Goal: Complete application form

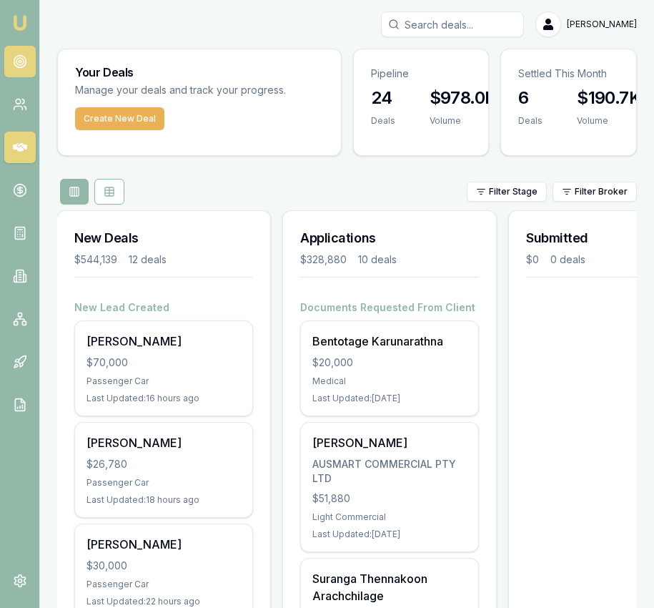
click at [14, 60] on icon at bounding box center [20, 61] width 14 height 14
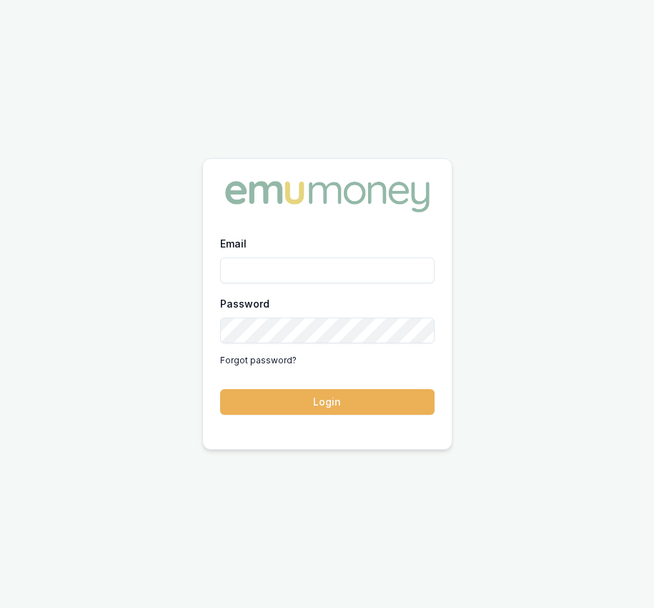
type input "[EMAIL_ADDRESS][DOMAIN_NAME]"
click at [373, 409] on button "Login" at bounding box center [327, 402] width 215 height 26
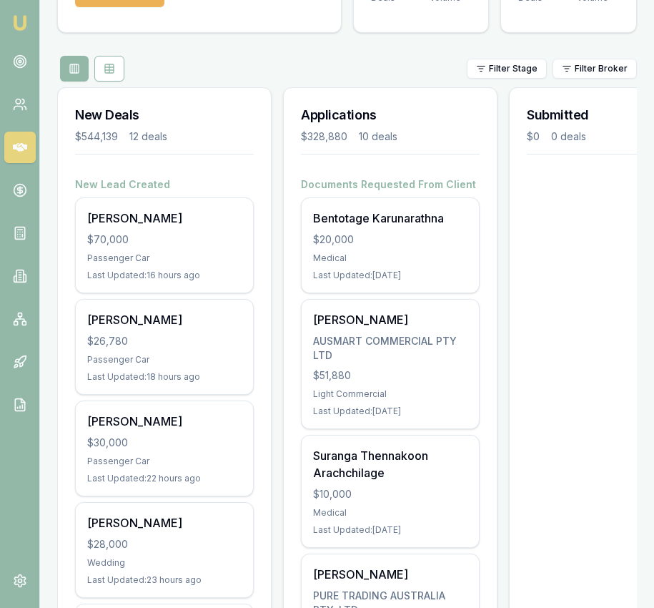
scroll to position [171, 0]
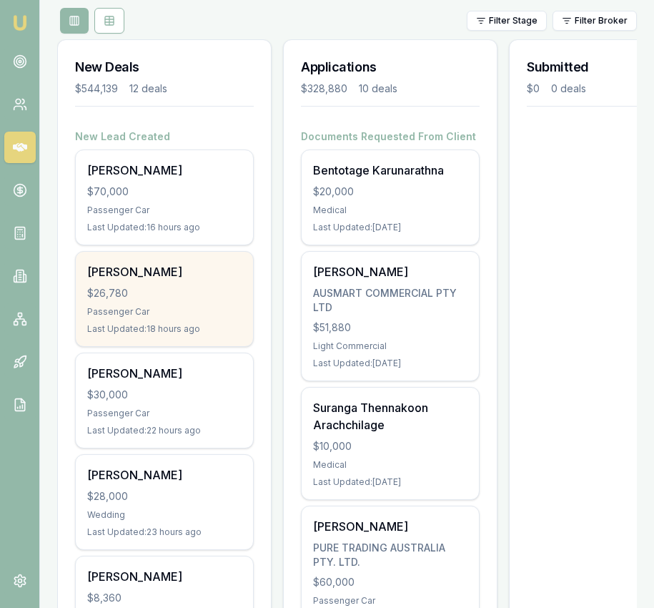
click at [143, 303] on div "[PERSON_NAME] $26,780 Passenger Car Last Updated: 18 hours ago" at bounding box center [164, 299] width 177 height 94
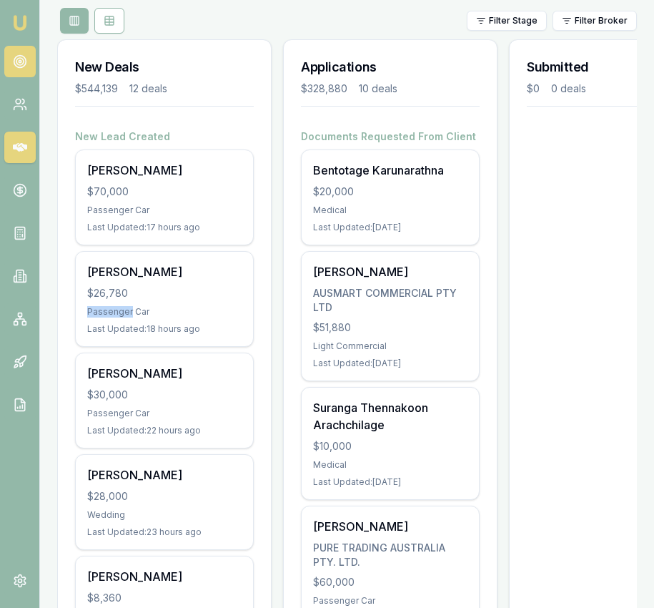
click at [24, 55] on icon at bounding box center [20, 61] width 14 height 14
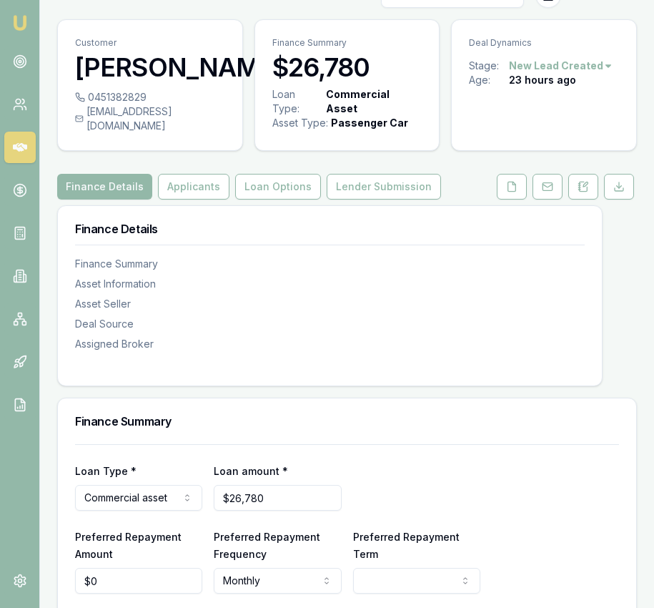
scroll to position [26, 0]
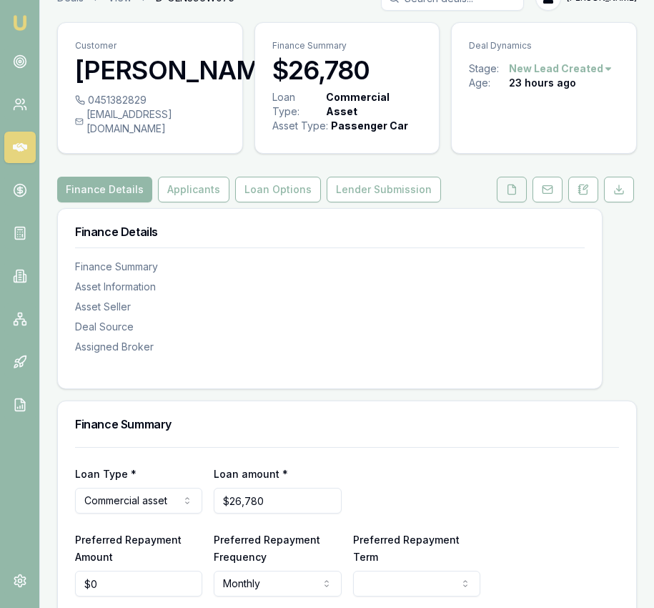
click at [517, 197] on button at bounding box center [512, 190] width 30 height 26
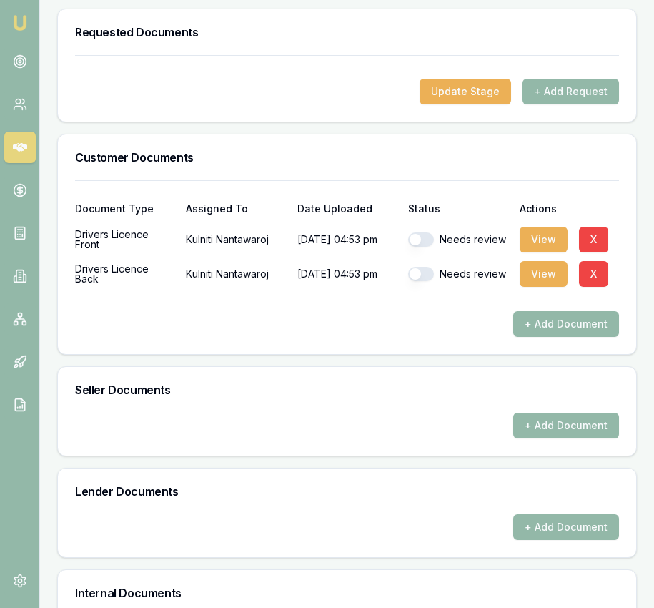
scroll to position [451, 0]
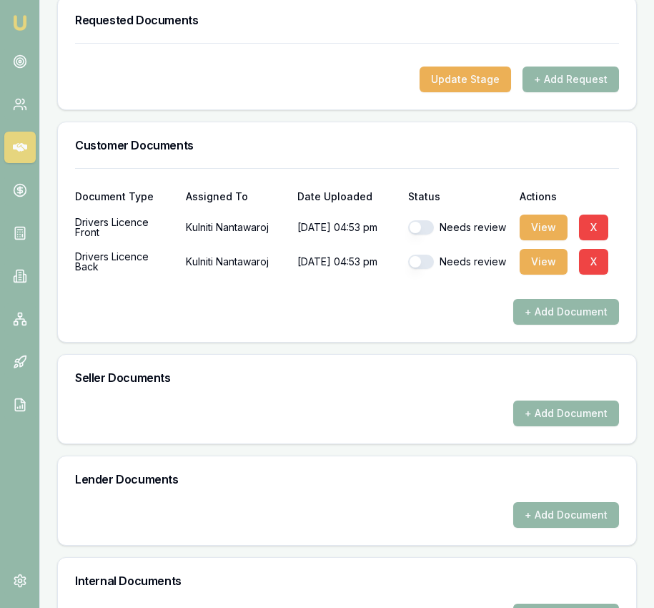
click at [427, 235] on button "button" at bounding box center [421, 227] width 26 height 14
checkbox input "true"
click at [426, 268] on div "Needs review" at bounding box center [457, 261] width 99 height 29
click at [426, 269] on button "button" at bounding box center [421, 262] width 26 height 14
checkbox input "true"
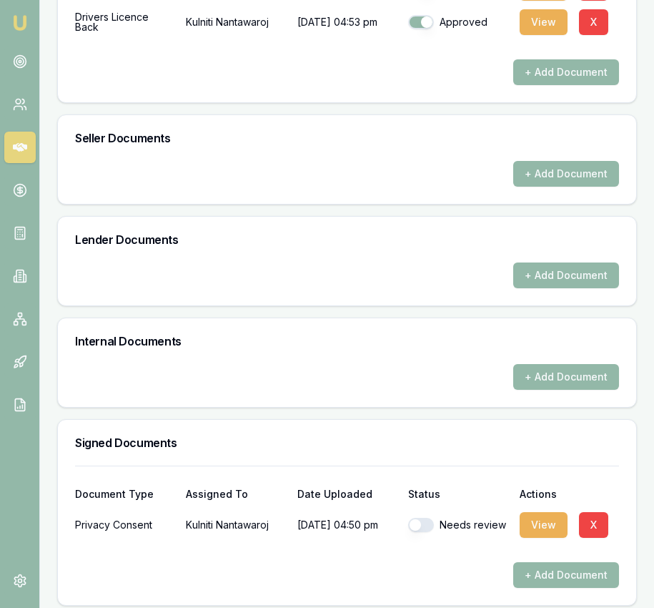
scroll to position [714, 0]
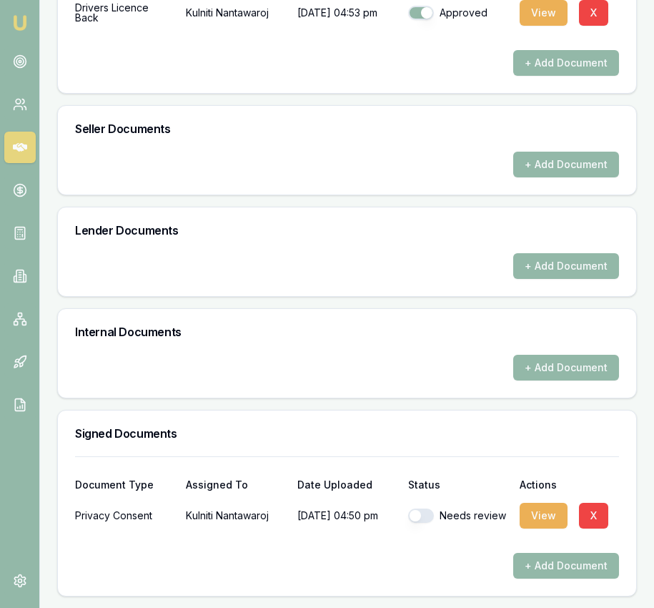
click at [421, 514] on button "button" at bounding box center [421, 516] width 26 height 14
checkbox input "true"
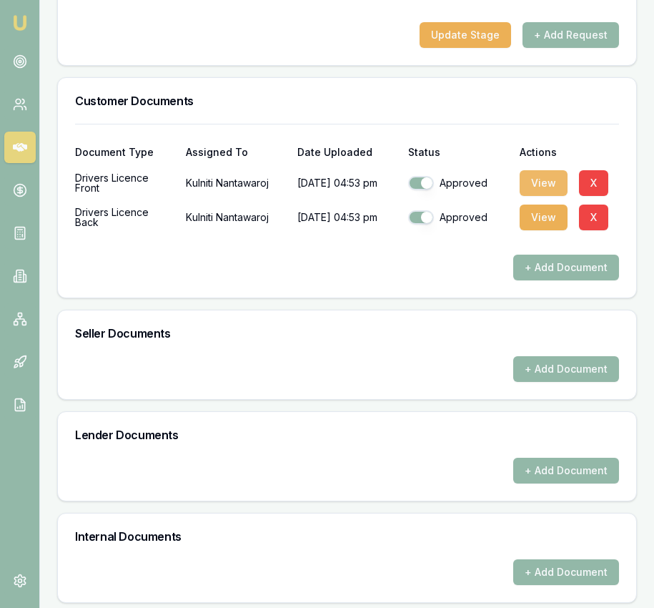
scroll to position [492, 0]
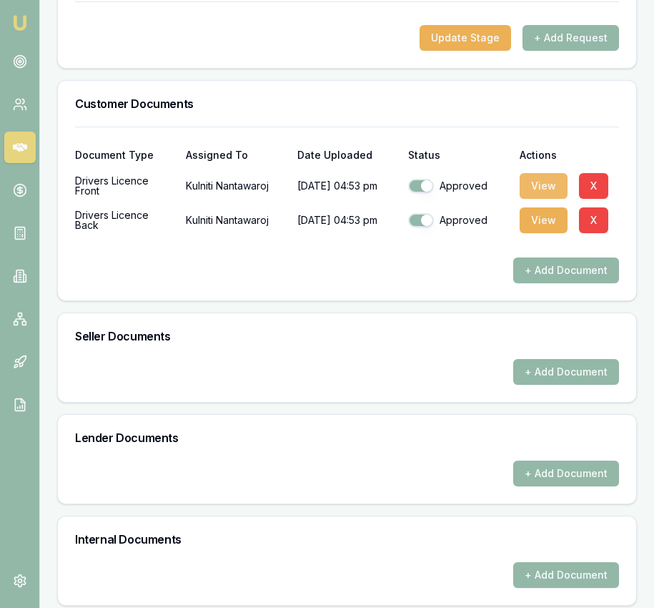
click at [545, 195] on button "View" at bounding box center [544, 186] width 48 height 26
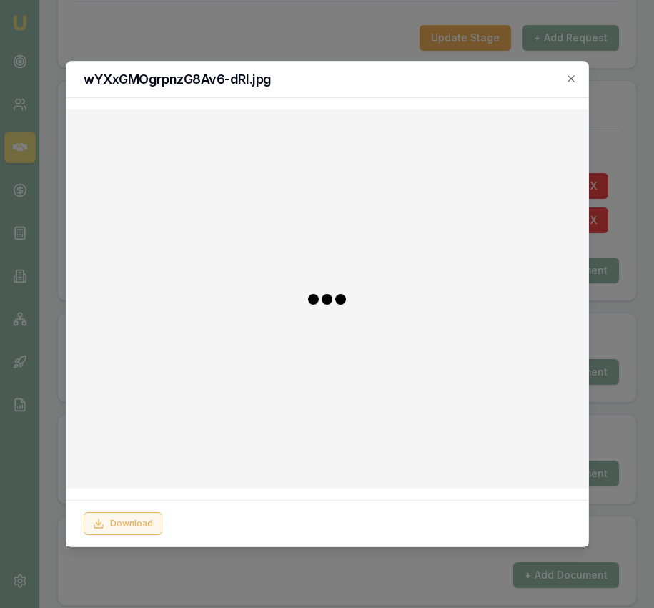
click at [125, 525] on button "Download" at bounding box center [123, 523] width 79 height 23
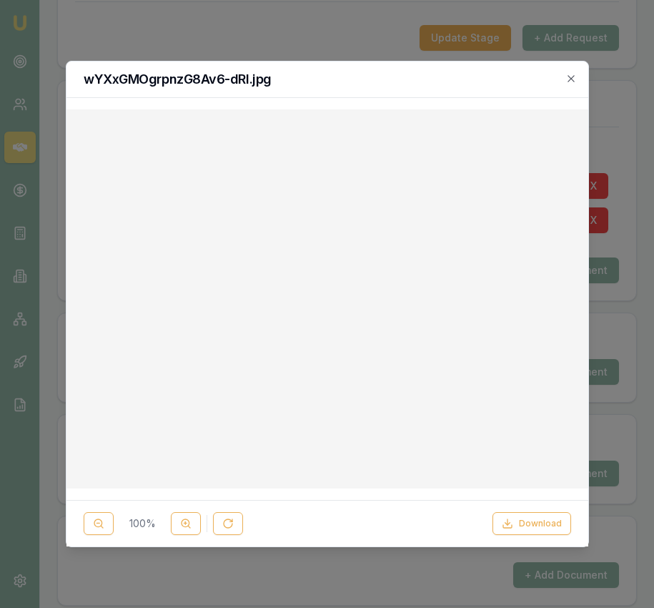
click at [623, 250] on div at bounding box center [327, 304] width 654 height 608
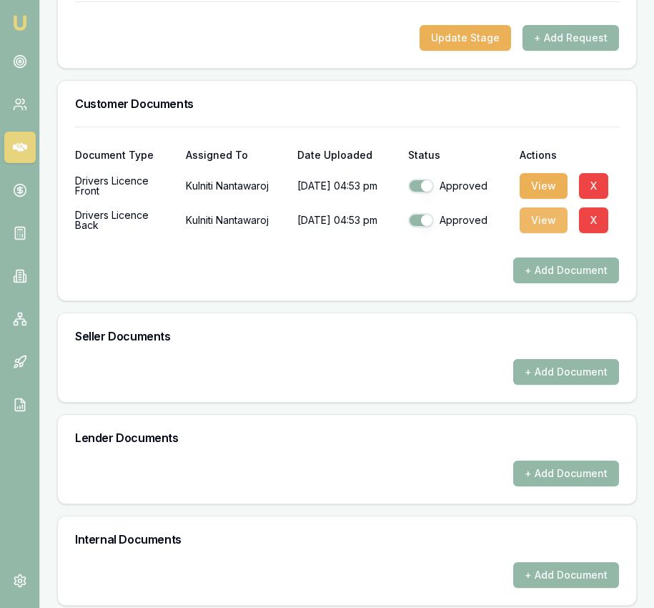
click at [539, 233] on button "View" at bounding box center [544, 220] width 48 height 26
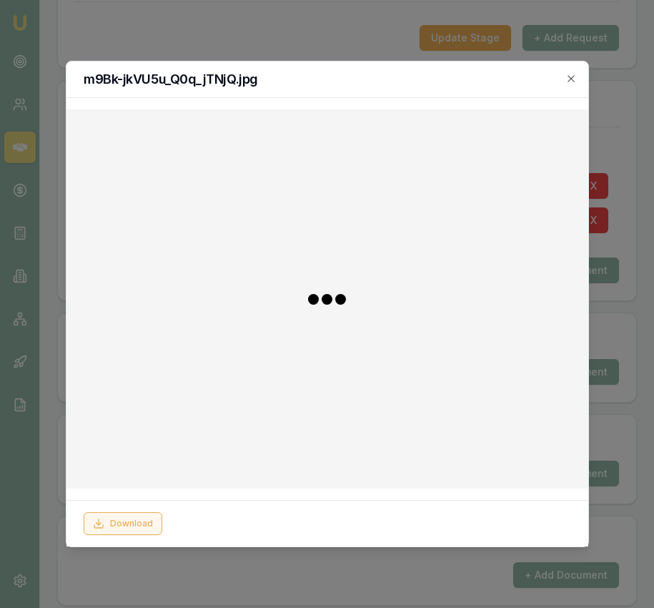
click at [138, 525] on button "Download" at bounding box center [123, 523] width 79 height 23
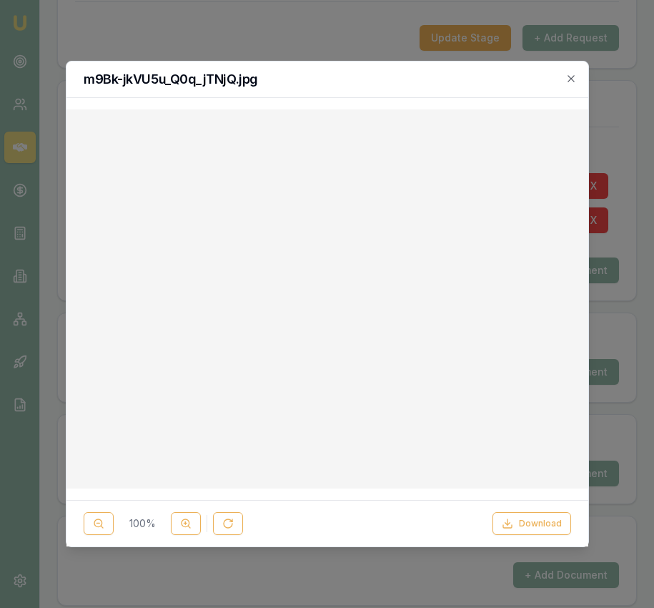
click at [643, 420] on div at bounding box center [327, 304] width 654 height 608
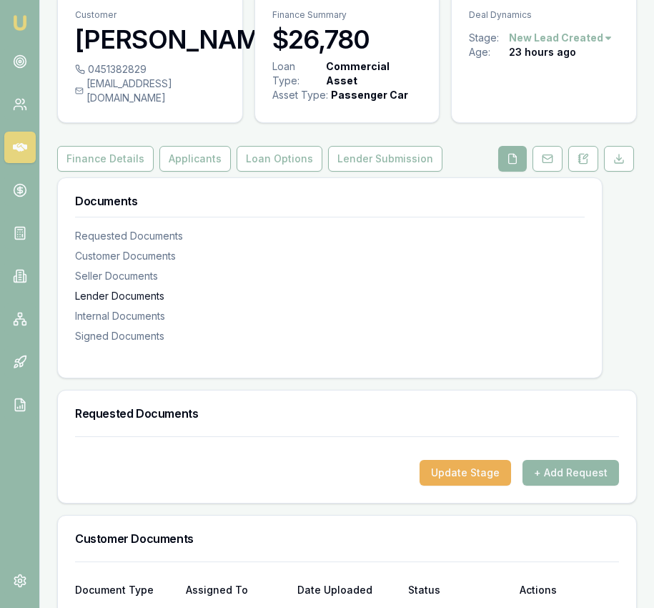
scroll to position [0, 0]
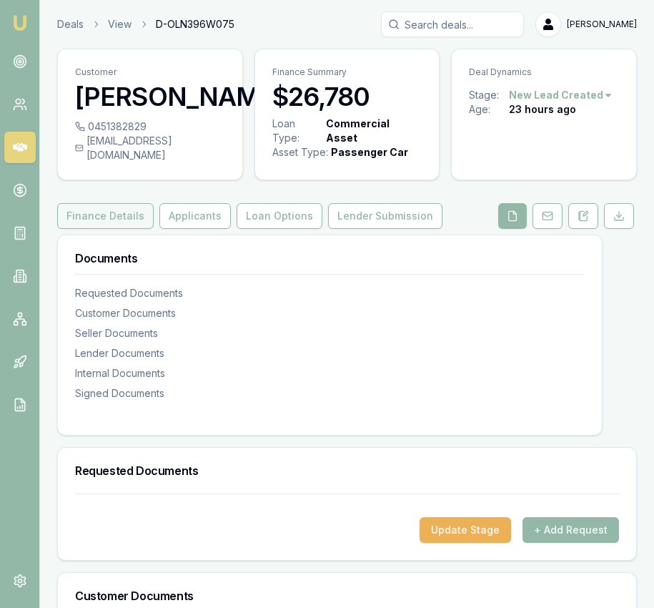
click at [124, 229] on button "Finance Details" at bounding box center [105, 216] width 97 height 26
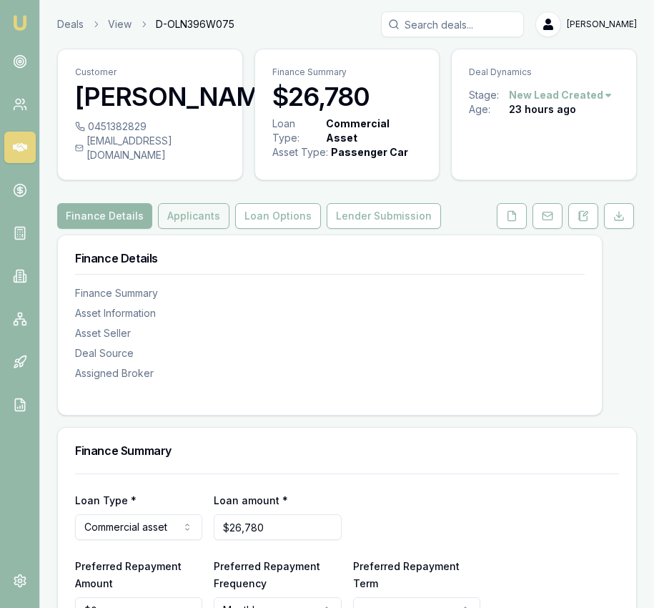
click at [205, 229] on button "Applicants" at bounding box center [194, 216] width 72 height 26
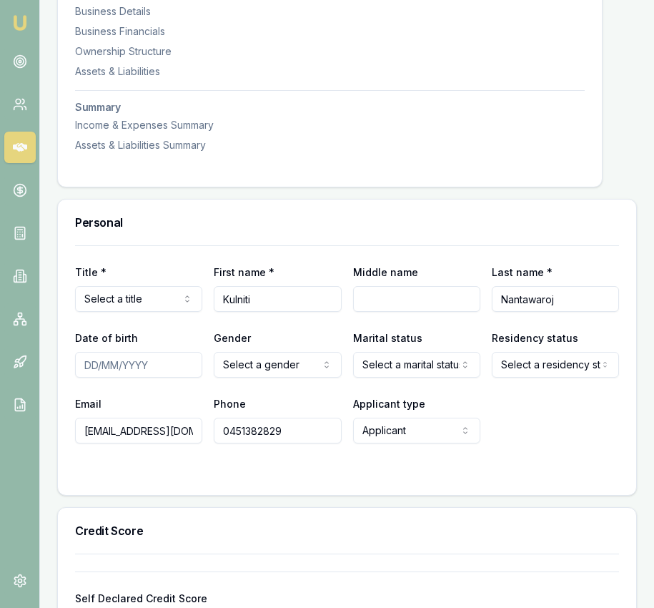
scroll to position [487, 0]
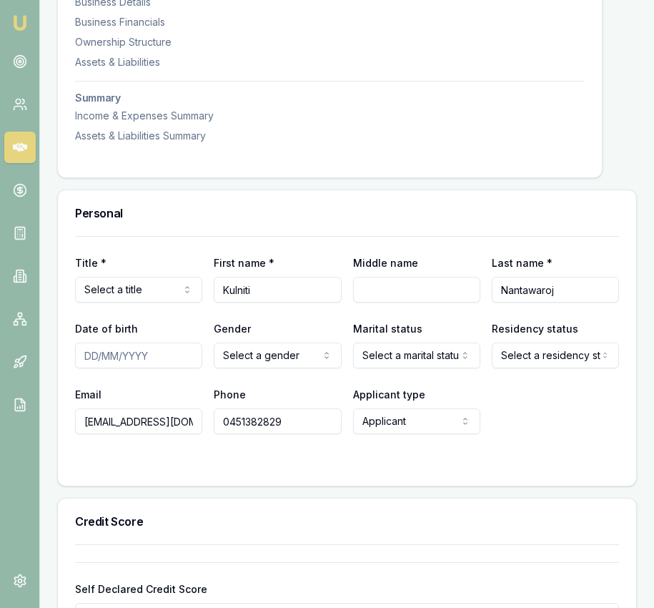
select select "Mrs"
click at [100, 368] on input "Date of birth" at bounding box center [138, 356] width 127 height 26
type input "[DATE]"
select select "[DEMOGRAPHIC_DATA]"
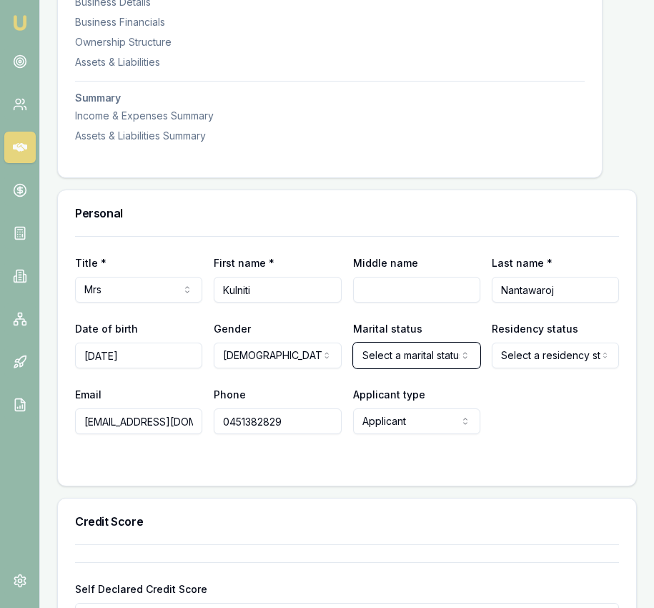
select select "MARRIED"
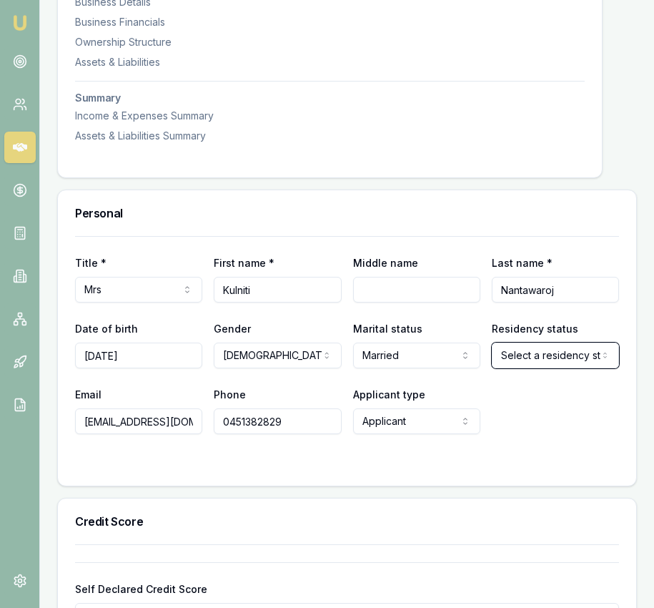
select select "VISA_HOLDER"
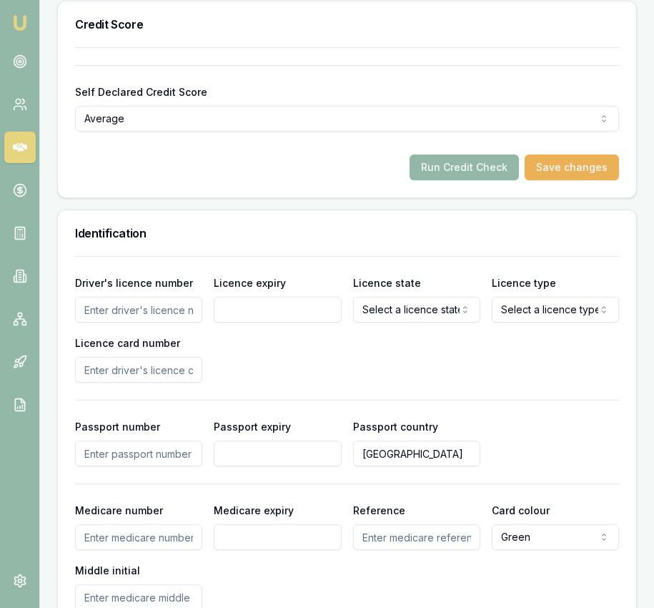
scroll to position [985, 0]
click at [180, 322] on input "Driver's licence number" at bounding box center [138, 309] width 127 height 26
type input "131271893"
click at [273, 322] on input "Licence expiry" at bounding box center [277, 309] width 127 height 26
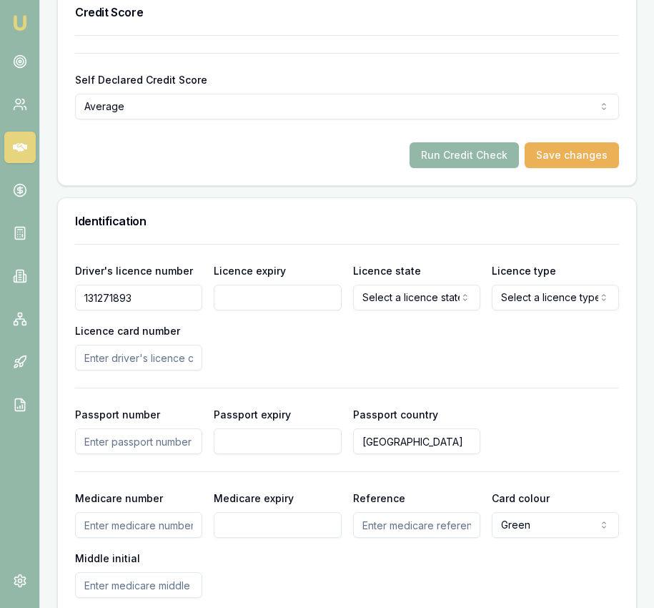
scroll to position [996, 0]
type input "[DATE]"
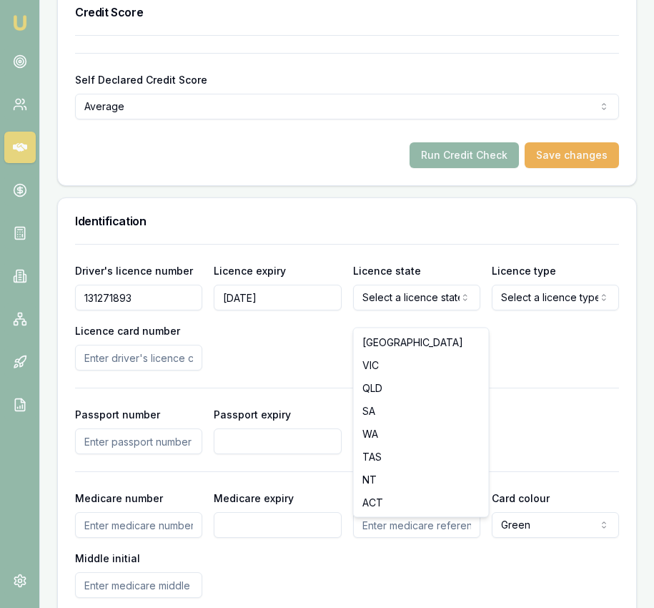
select select "QLD"
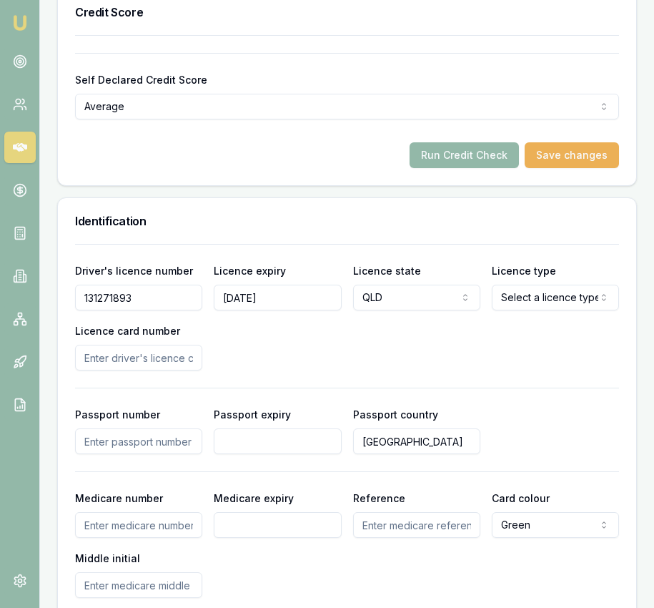
select select "UNLICENCED"
click at [168, 370] on input "Licence card number" at bounding box center [138, 358] width 127 height 26
type input "2D0AAB894F"
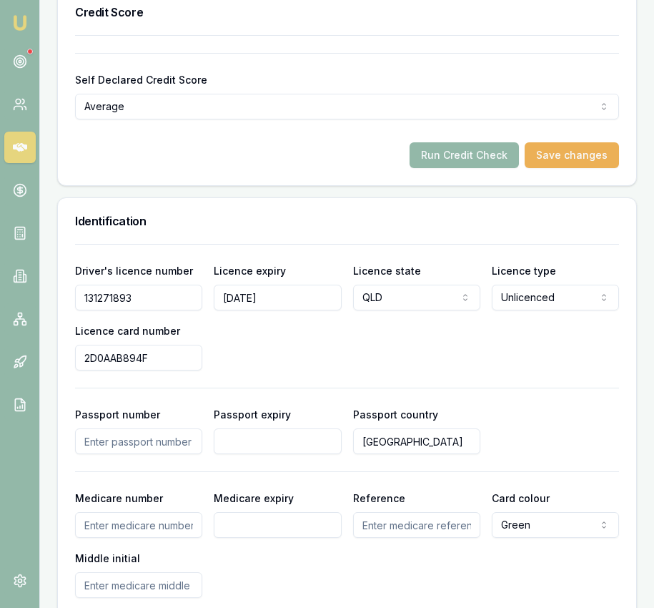
click at [339, 345] on div "Driver's licence number [DRIVERS_LICENSE_NUMBER] Licence expiry [DATE] Licence …" at bounding box center [347, 316] width 544 height 109
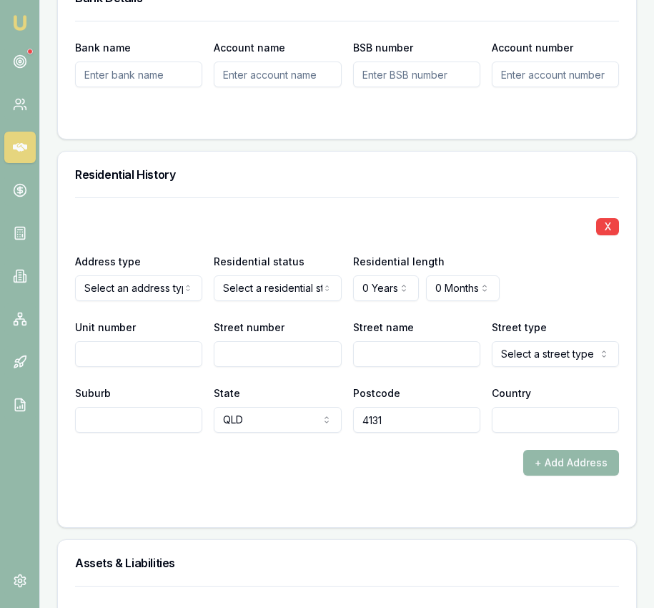
scroll to position [1705, 0]
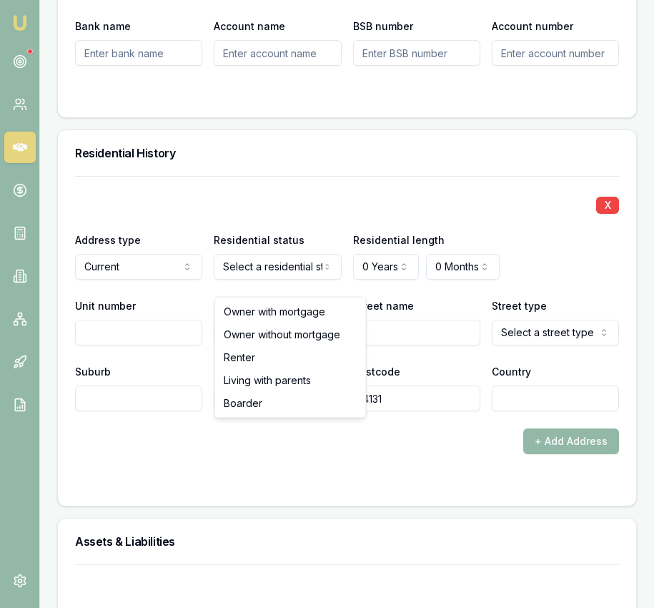
select select "BOARDER"
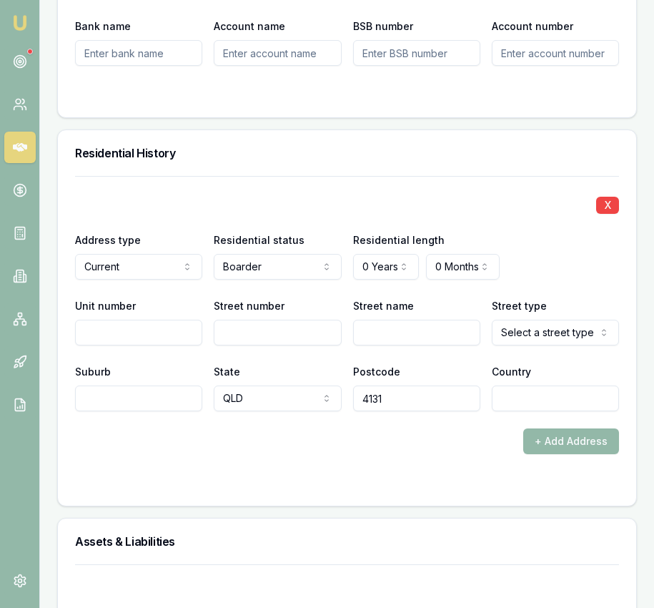
click at [375, 391] on div "Postcode 4131" at bounding box center [416, 387] width 127 height 49
drag, startPoint x: 403, startPoint y: 265, endPoint x: 398, endPoint y: 283, distance: 18.8
click at [403, 265] on div "Residential length 0 Years 0 Years 1 Year 2 Years 3 Years 4 Years 5 Years 6 Yea…" at bounding box center [416, 255] width 127 height 49
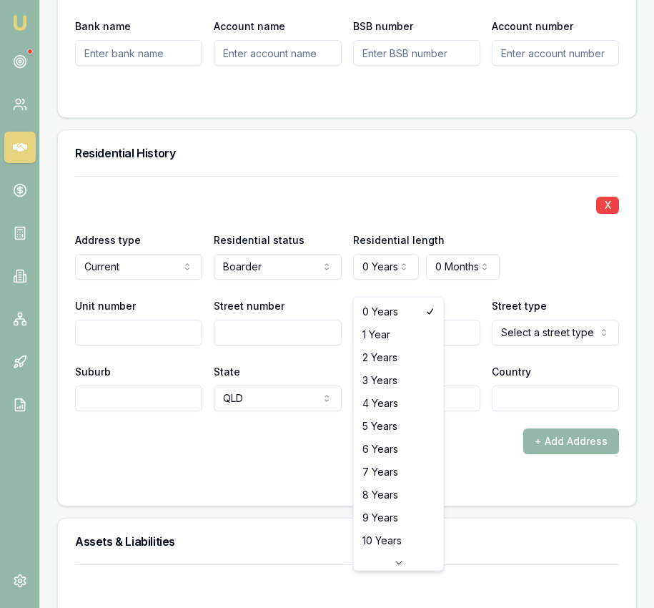
select select "3"
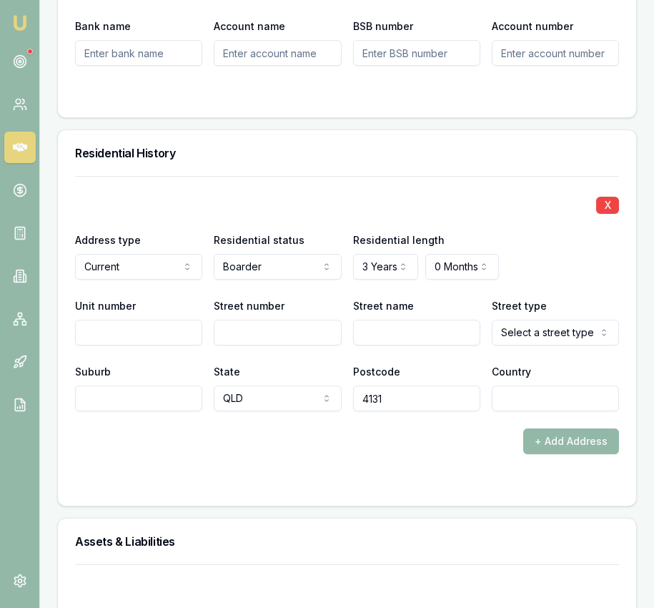
click at [281, 345] on input "Street number" at bounding box center [277, 333] width 127 height 26
type input "39"
type input "[PERSON_NAME]"
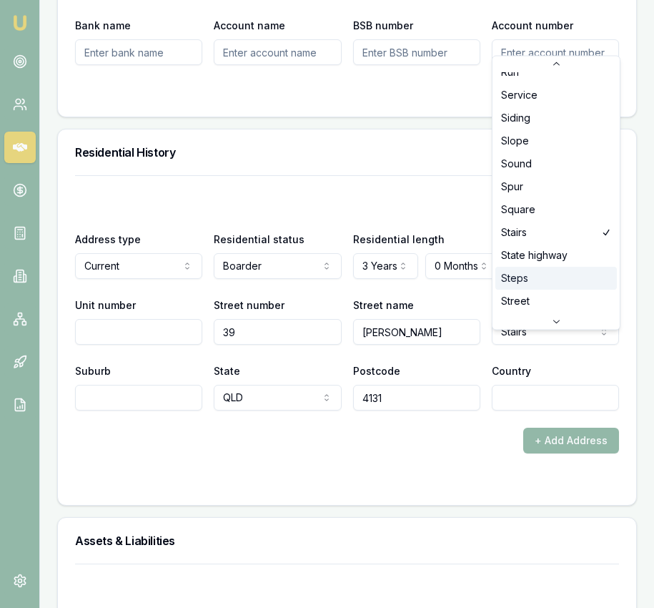
scroll to position [3701, 0]
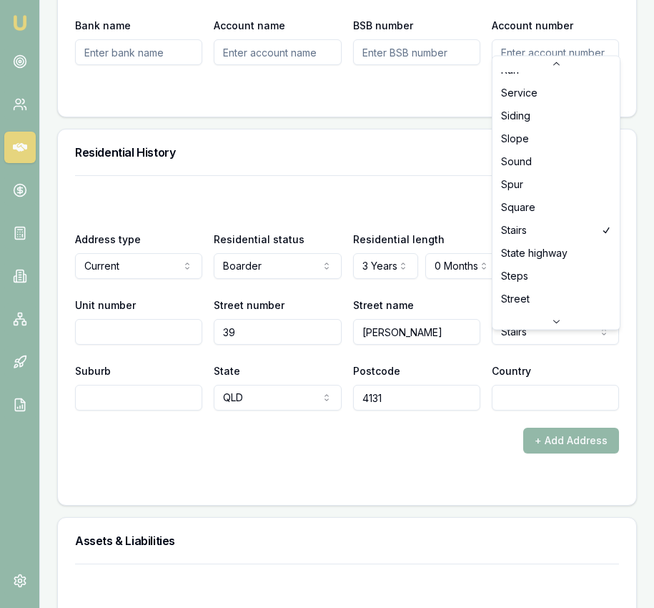
select select "Street"
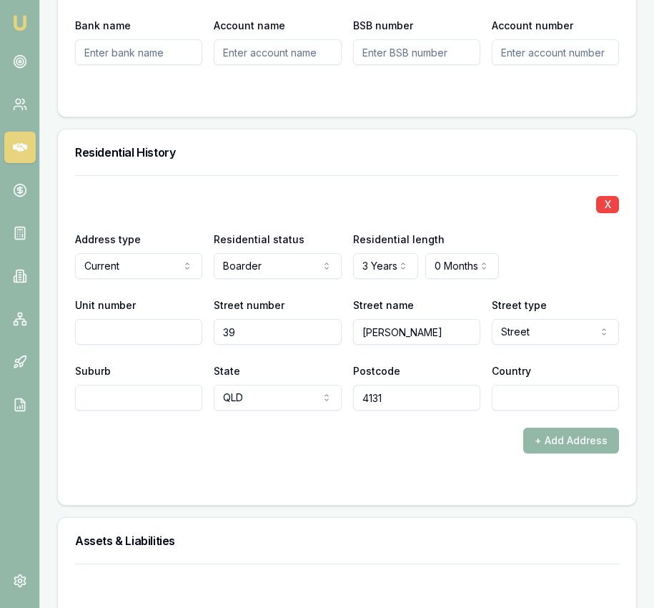
click at [164, 406] on input "Suburb" at bounding box center [138, 398] width 127 height 26
type input "LOGANLEA"
type input "[GEOGRAPHIC_DATA]"
click at [265, 175] on div "Residential History" at bounding box center [347, 152] width 579 height 46
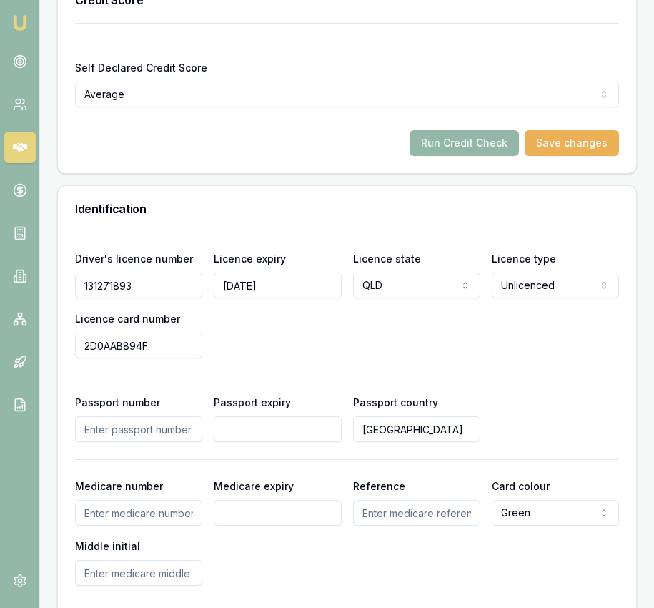
scroll to position [1008, 0]
click at [463, 157] on button "Run Credit Check" at bounding box center [464, 144] width 109 height 26
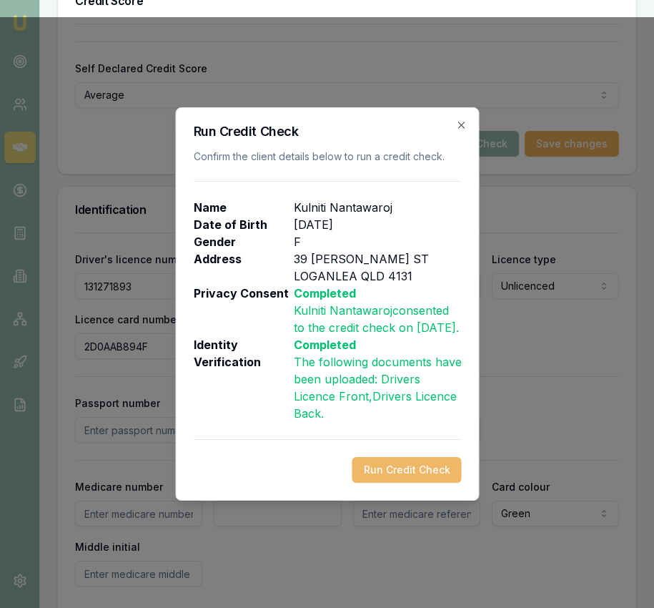
click at [389, 483] on button "Run Credit Check" at bounding box center [406, 470] width 109 height 26
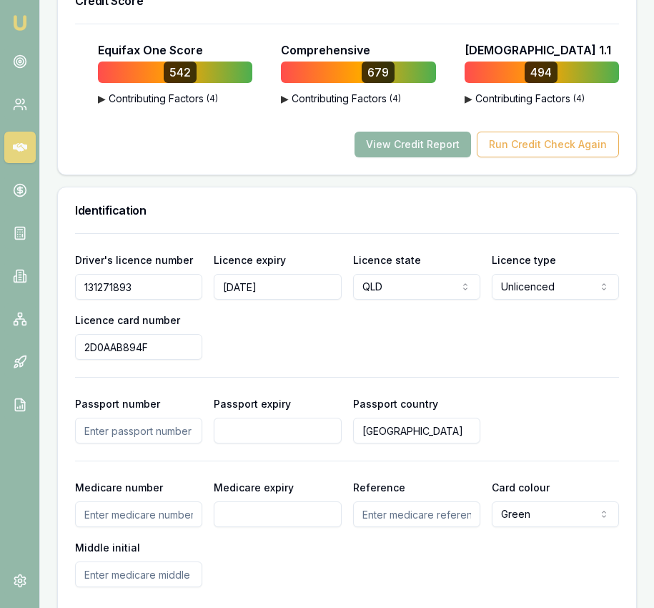
click at [439, 157] on button "View Credit Report" at bounding box center [413, 145] width 117 height 26
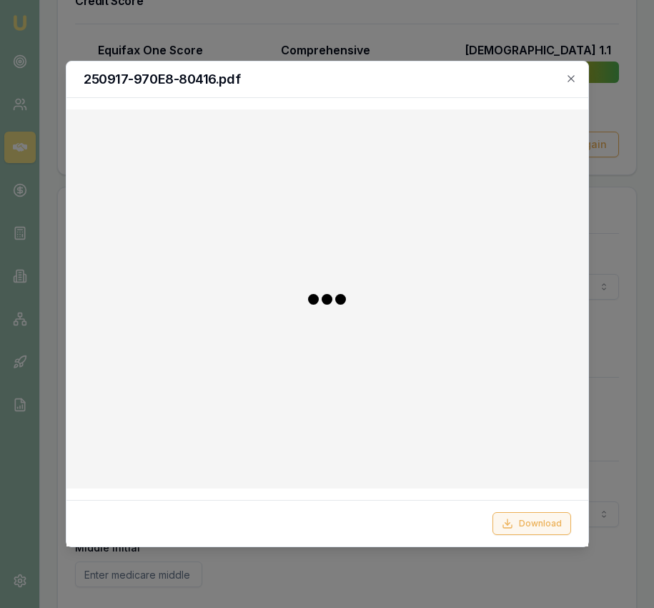
click at [553, 519] on button "Download" at bounding box center [532, 523] width 79 height 23
click at [566, 77] on icon "button" at bounding box center [571, 78] width 11 height 11
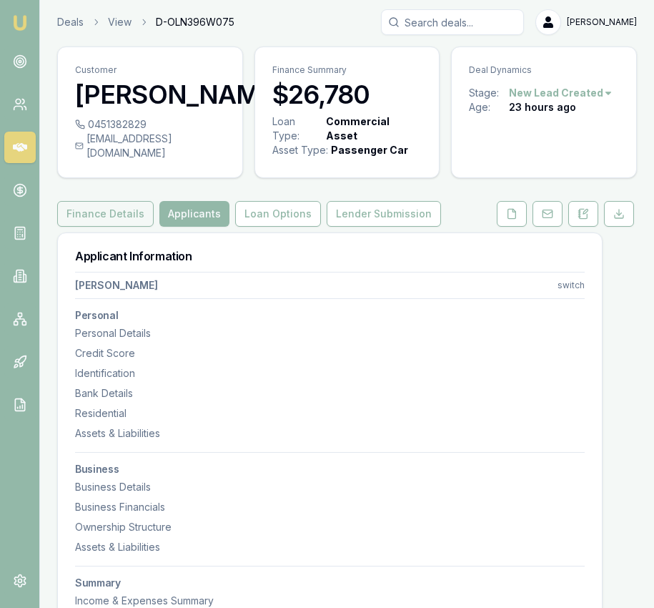
scroll to position [0, 0]
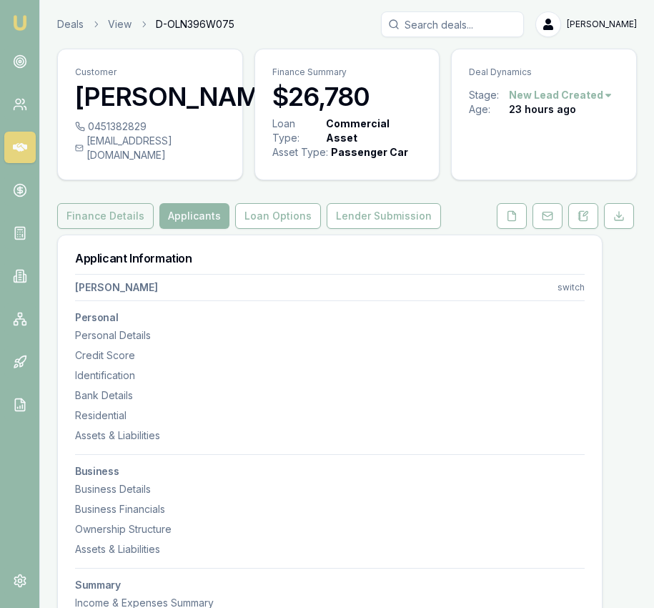
click at [118, 229] on button "Finance Details" at bounding box center [105, 216] width 97 height 26
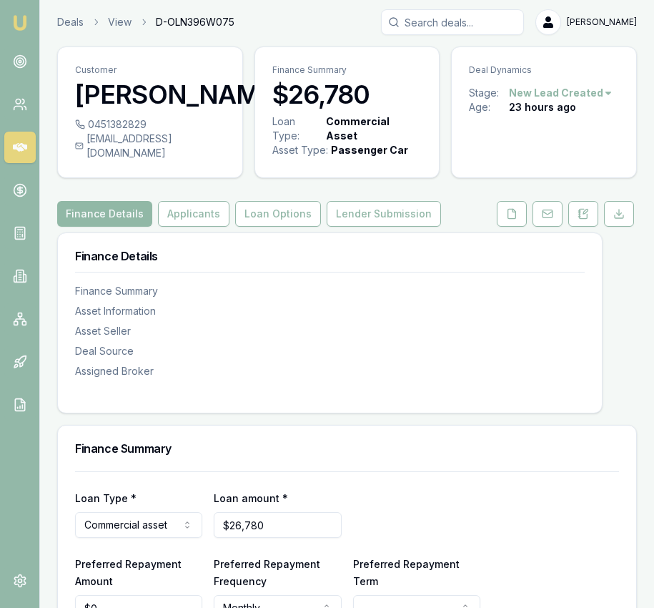
click at [117, 227] on button "Finance Details" at bounding box center [104, 214] width 95 height 26
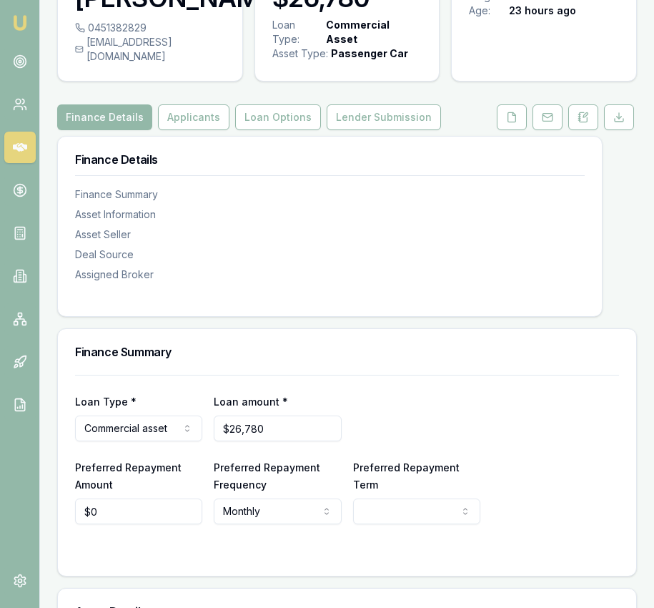
scroll to position [0, 0]
